Goal: Information Seeking & Learning: Learn about a topic

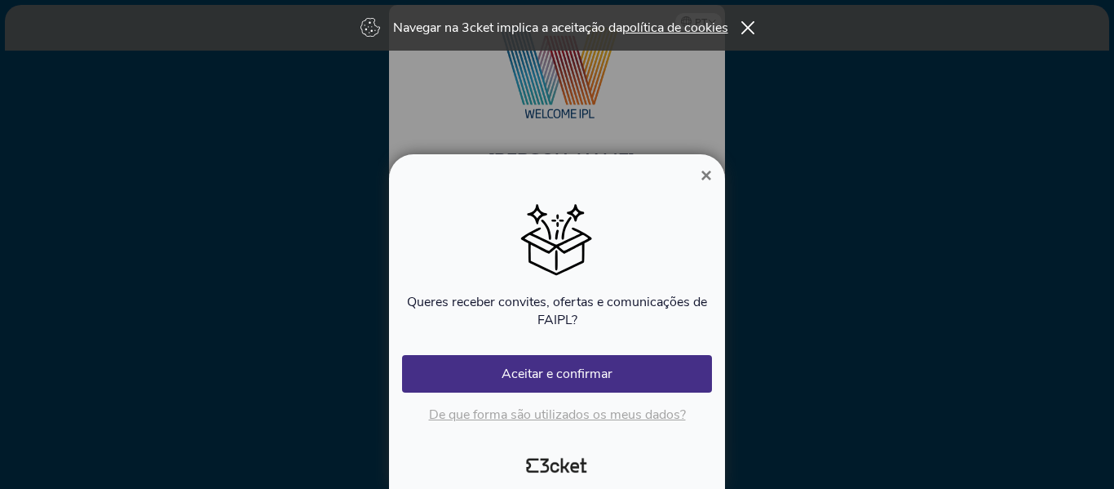
click at [705, 170] on span "×" at bounding box center [706, 175] width 11 height 22
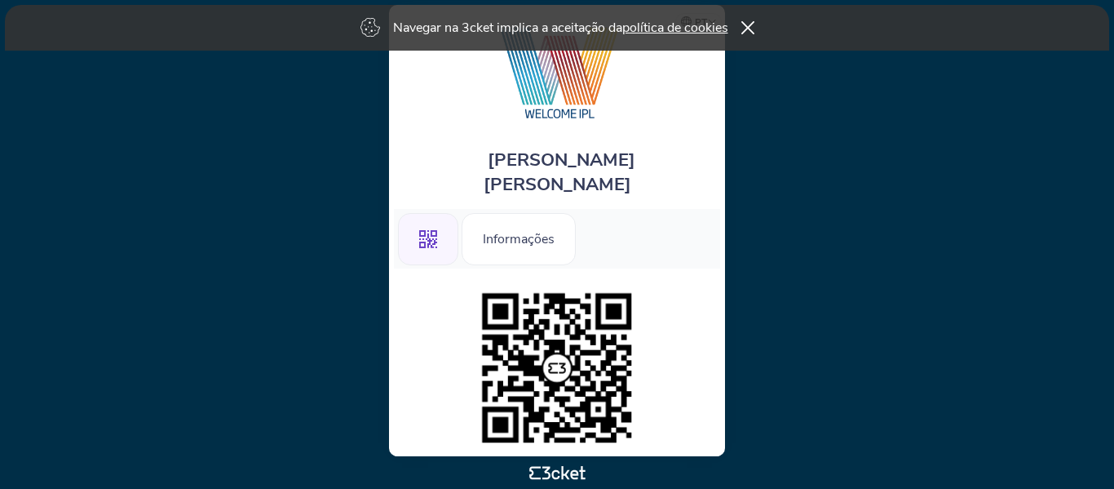
click at [742, 34] on div "Navegar na 3cket implica a aceitação da política de cookies" at bounding box center [557, 28] width 1105 height 46
click at [746, 27] on icon at bounding box center [748, 27] width 14 height 13
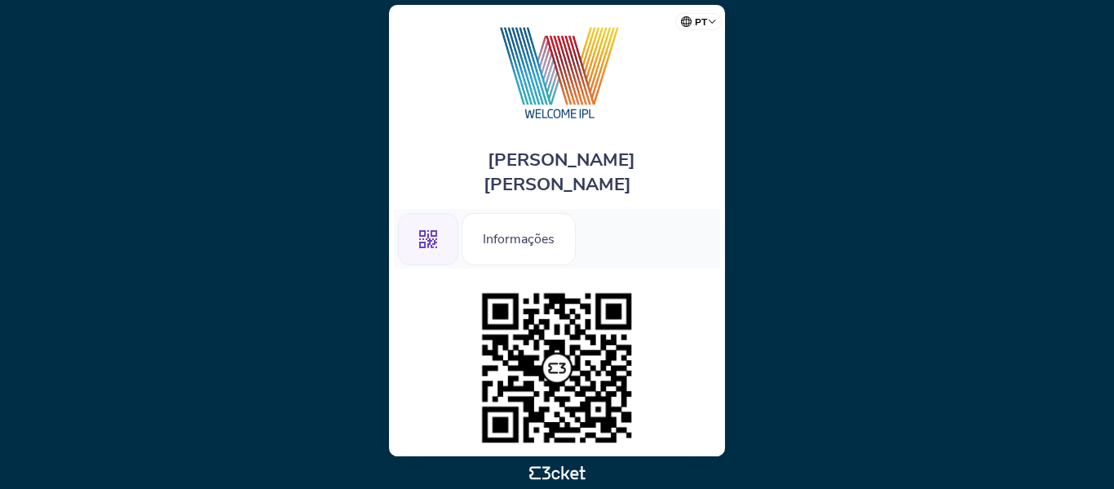
click at [439, 224] on div ".st0{fill-rule:evenodd;clip-rule:evenodd;}" at bounding box center [428, 239] width 60 height 52
click at [498, 219] on div "Informações" at bounding box center [519, 239] width 114 height 52
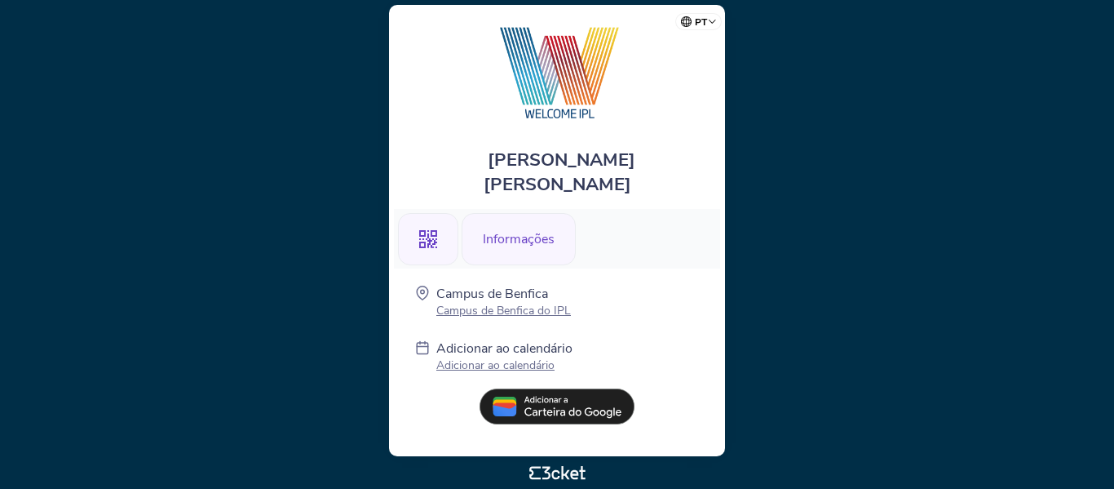
click at [432, 224] on div ".st0{fill-rule:evenodd;clip-rule:evenodd;}" at bounding box center [428, 239] width 60 height 52
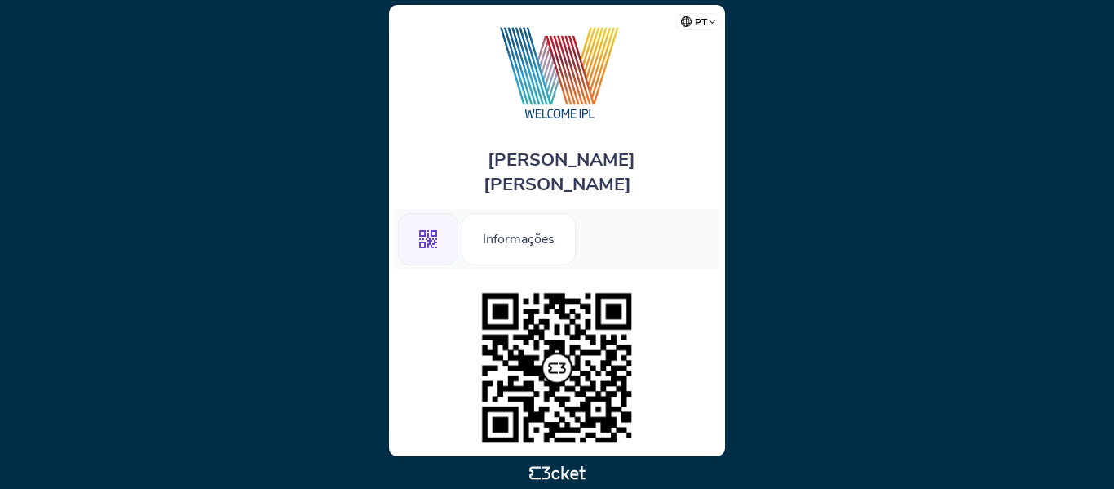
scroll to position [11, 0]
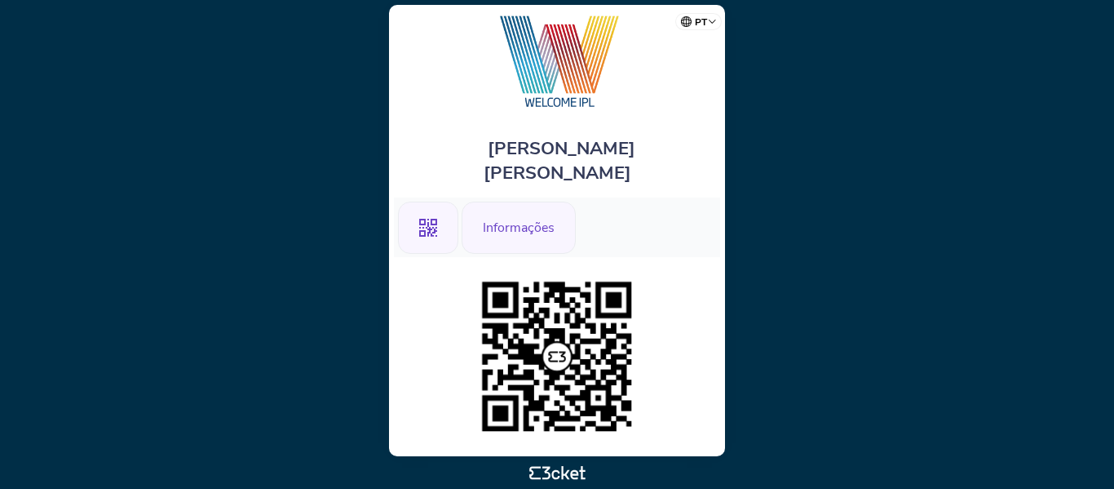
click at [502, 201] on div "Informações" at bounding box center [519, 227] width 114 height 52
